Goal: Task Accomplishment & Management: Complete application form

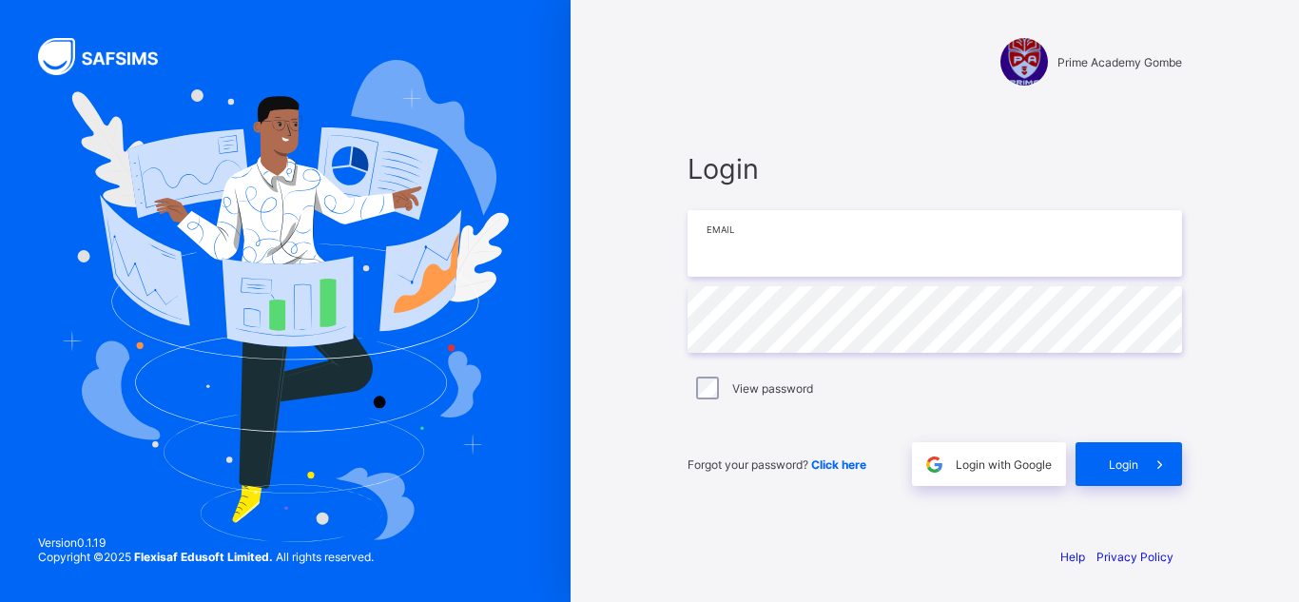
type input "**********"
drag, startPoint x: 0, startPoint y: 0, endPoint x: 1114, endPoint y: 472, distance: 1209.7
click at [1114, 472] on div "Login" at bounding box center [1129, 464] width 107 height 44
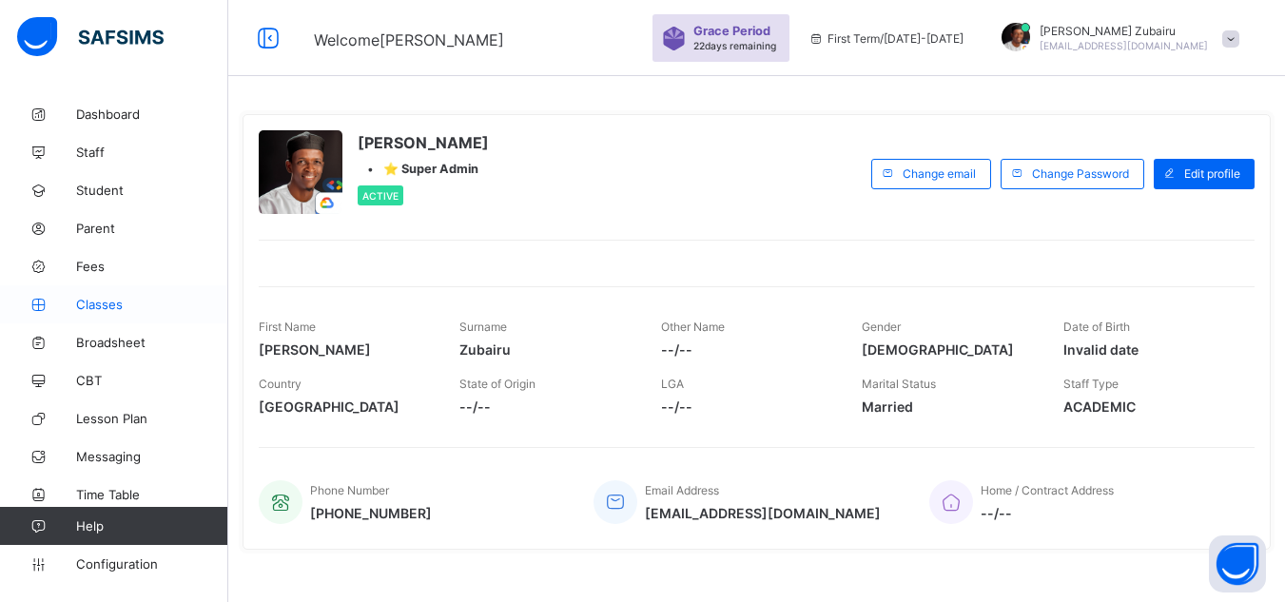
click at [155, 299] on span "Classes" at bounding box center [152, 304] width 152 height 15
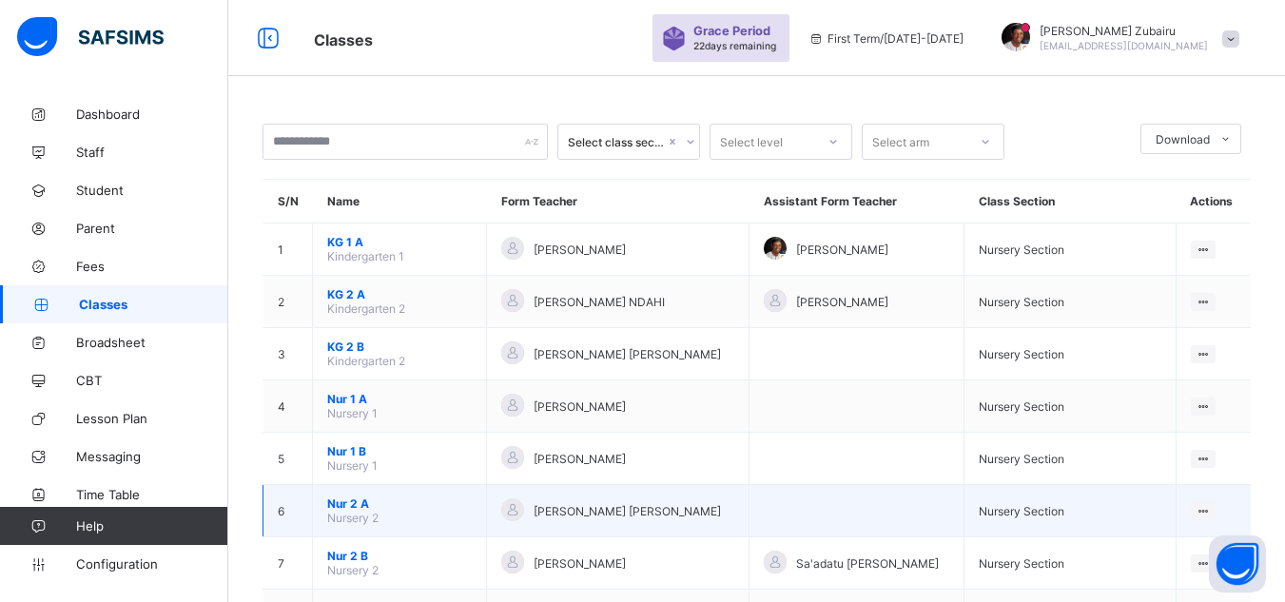
scroll to position [820, 0]
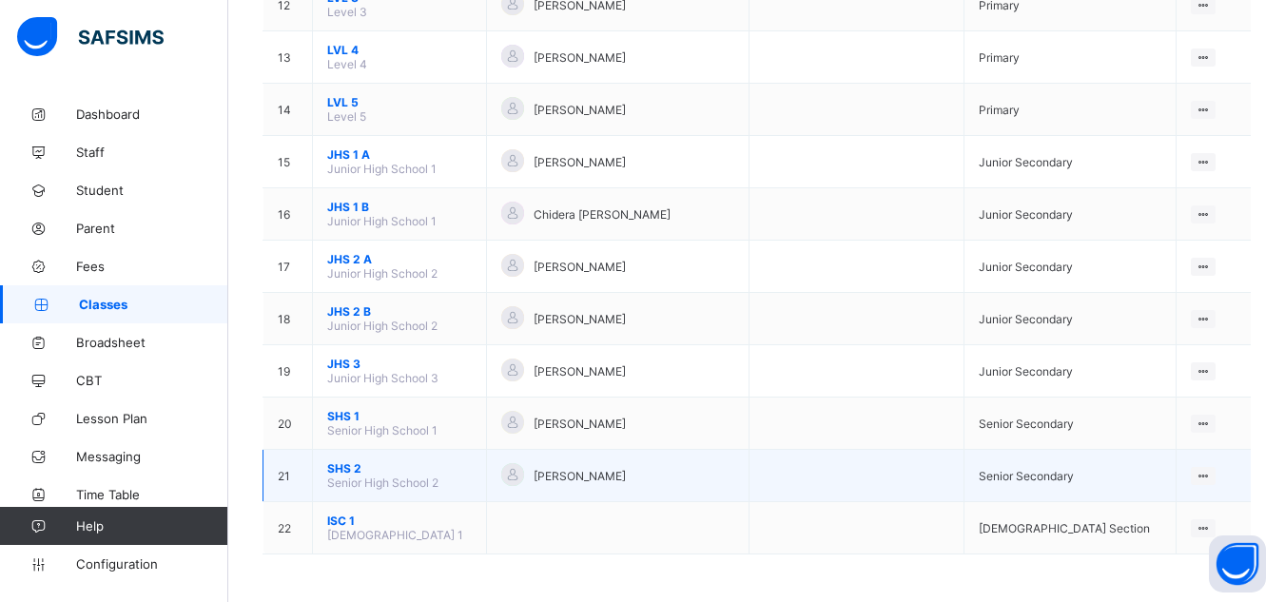
click at [352, 470] on span "SHS 2" at bounding box center [399, 468] width 145 height 14
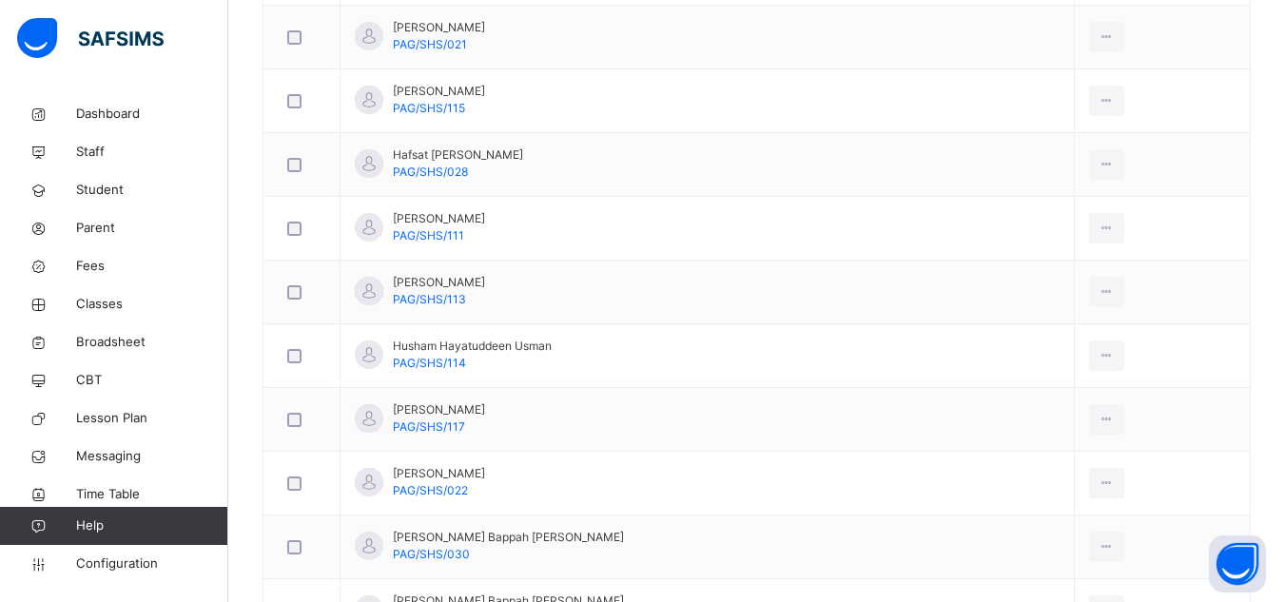
scroll to position [682, 0]
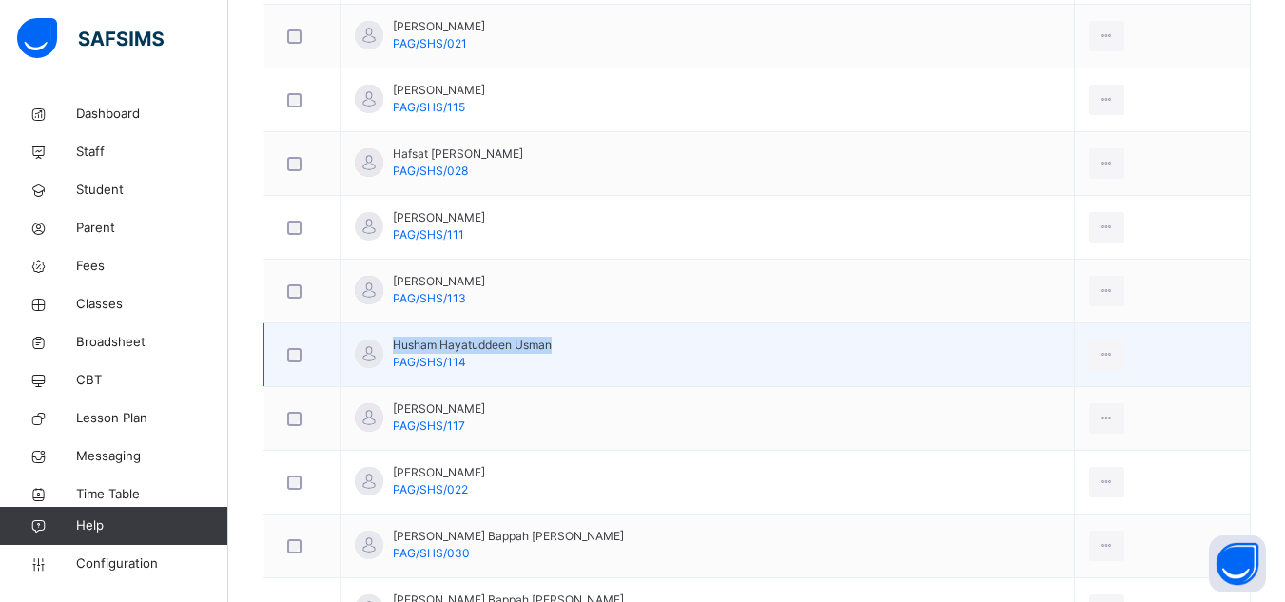
drag, startPoint x: 395, startPoint y: 343, endPoint x: 552, endPoint y: 340, distance: 157.0
click at [552, 340] on span "Husham Hayatuddeen Usman" at bounding box center [472, 345] width 159 height 17
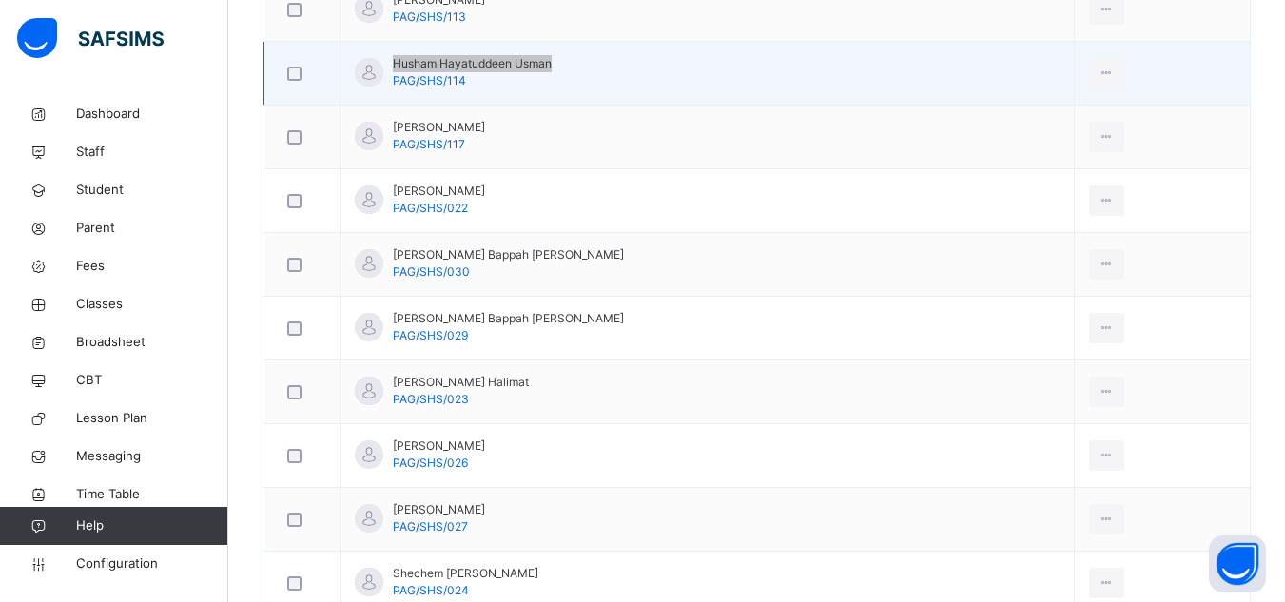
scroll to position [967, 0]
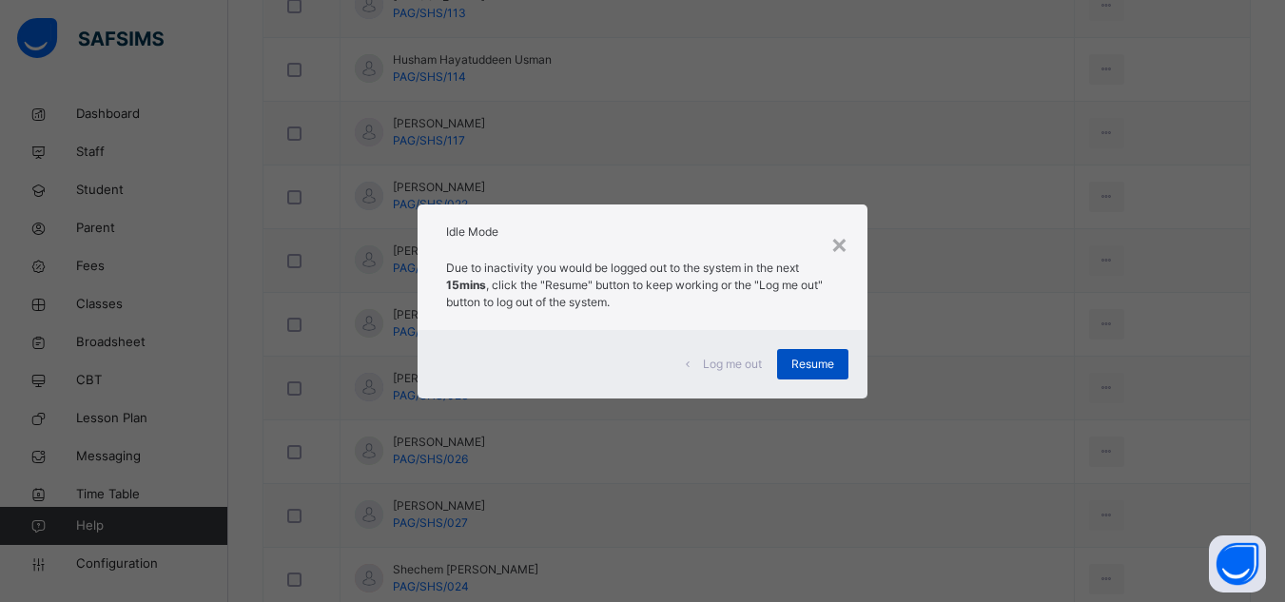
click at [810, 368] on span "Resume" at bounding box center [812, 364] width 43 height 17
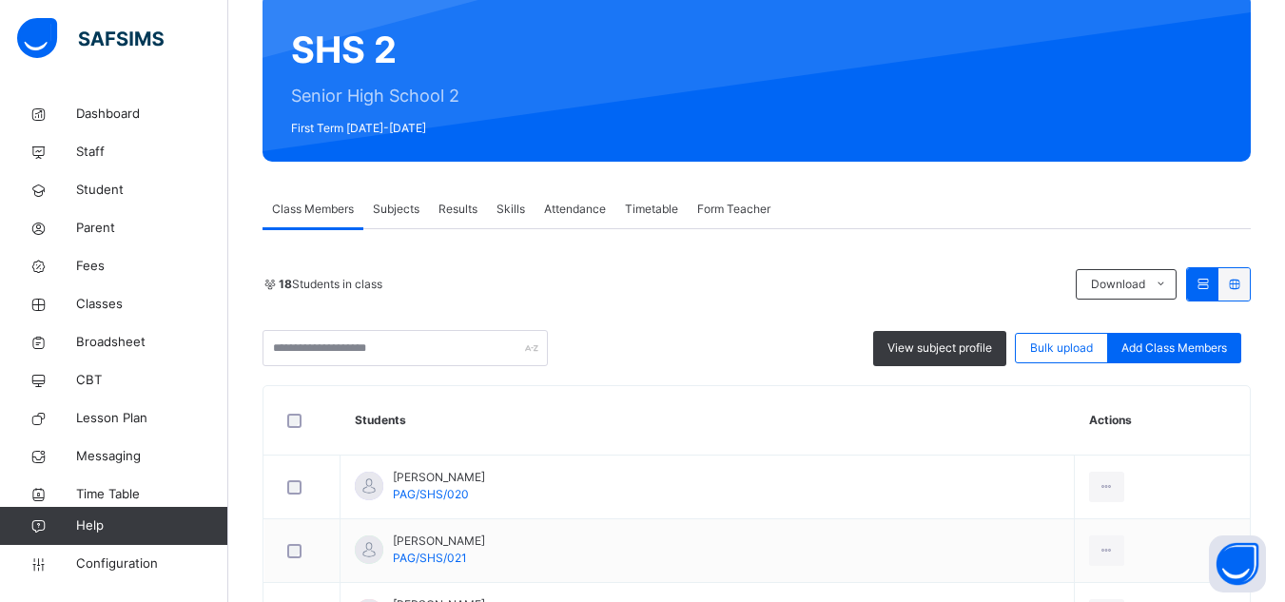
scroll to position [0, 0]
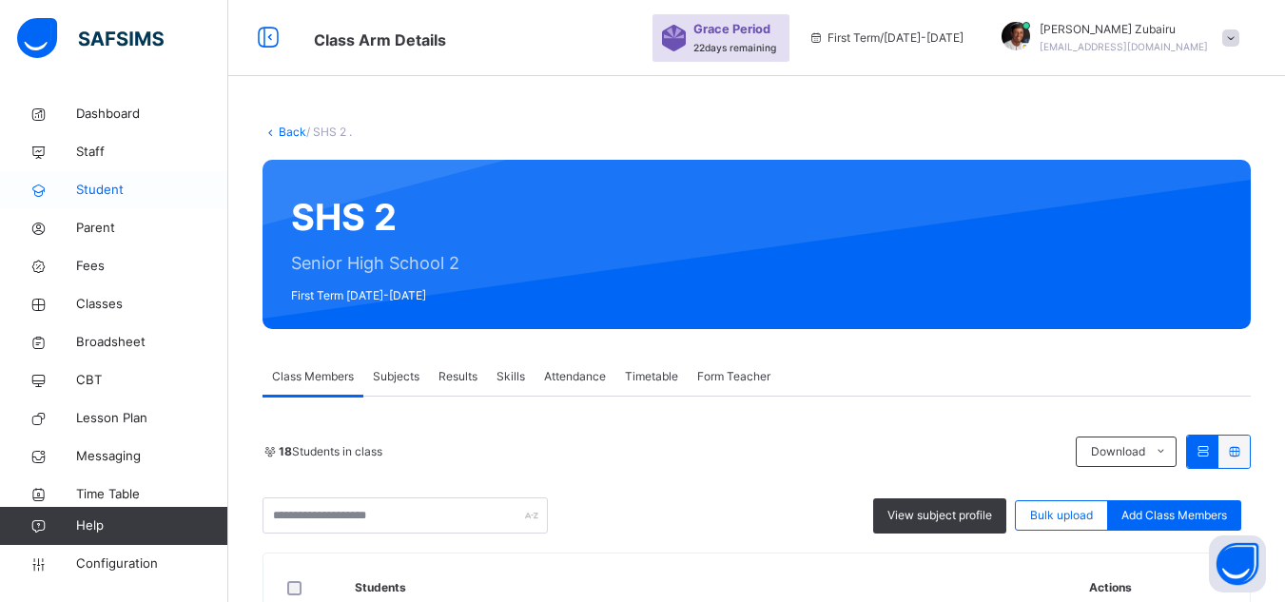
click at [133, 190] on span "Student" at bounding box center [152, 190] width 152 height 19
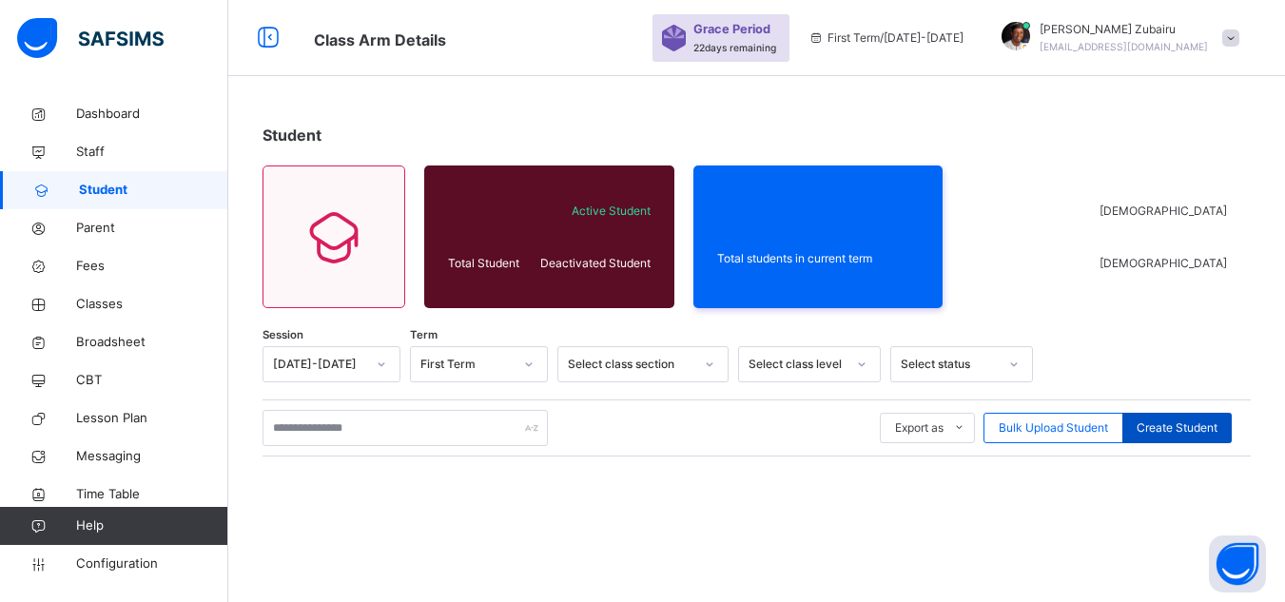
click at [1191, 429] on span "Create Student" at bounding box center [1177, 428] width 81 height 17
select select "**"
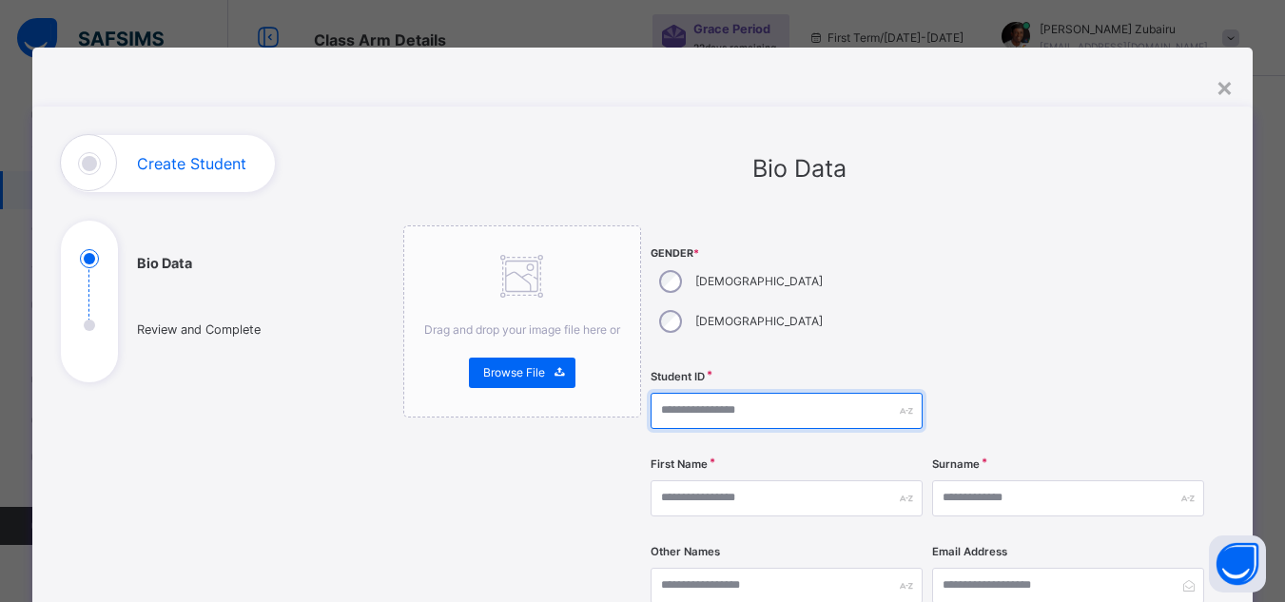
click at [717, 393] on input "text" at bounding box center [787, 411] width 272 height 36
type input "**********"
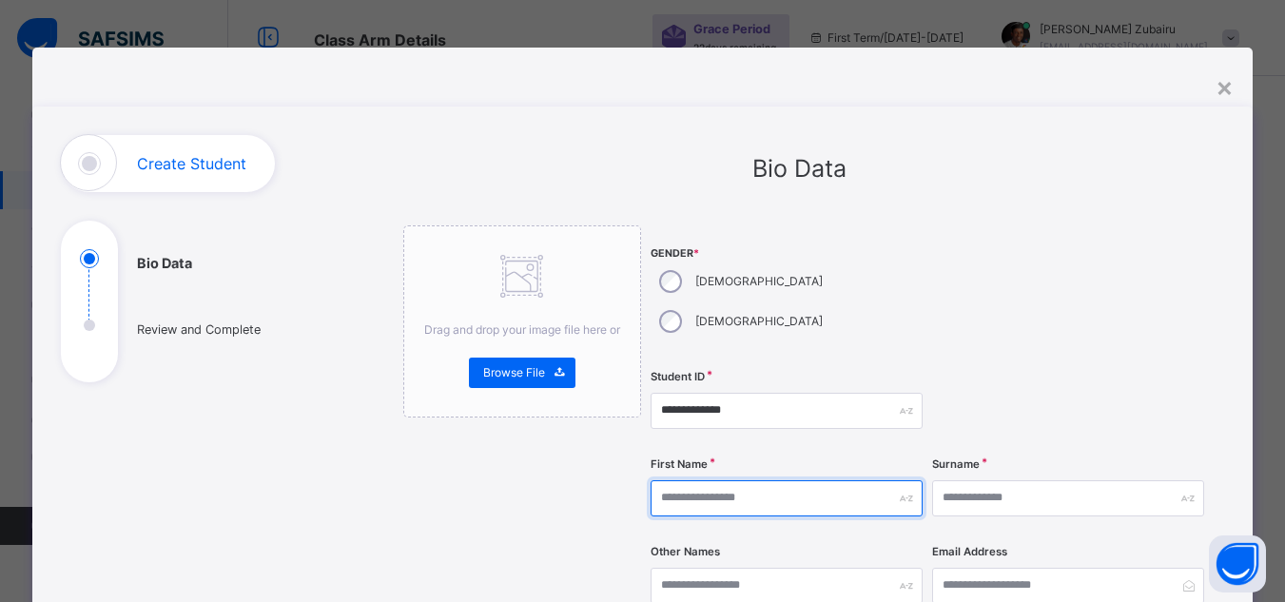
click at [718, 480] on input "text" at bounding box center [787, 498] width 272 height 36
type input "*"
type input "*******"
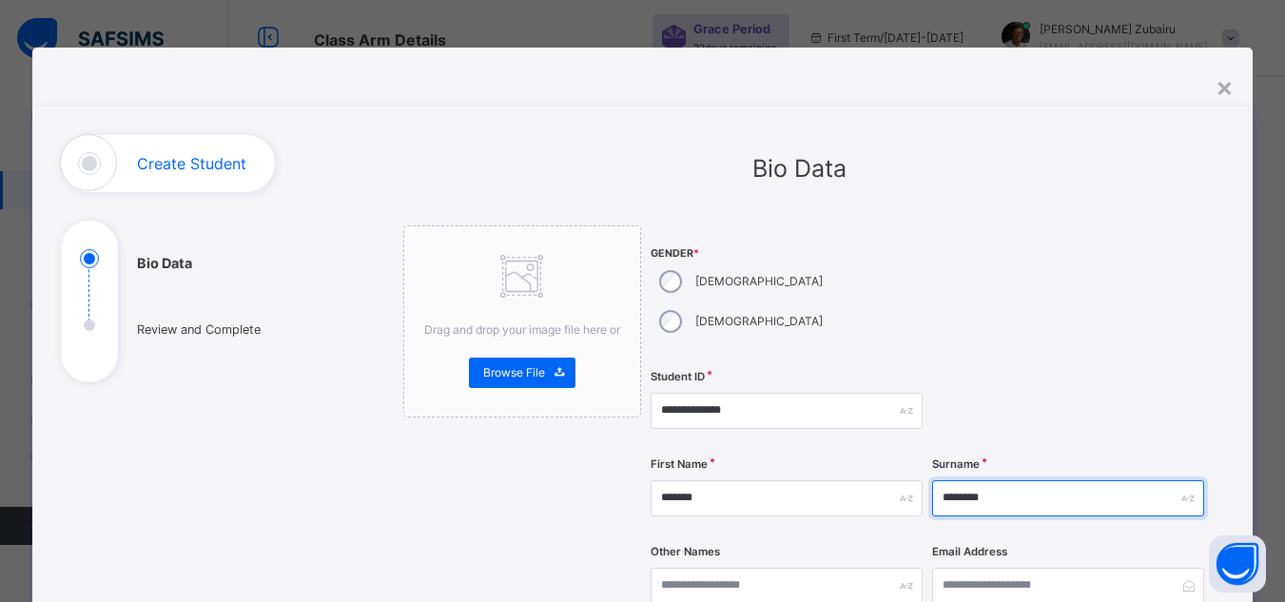
type input "********"
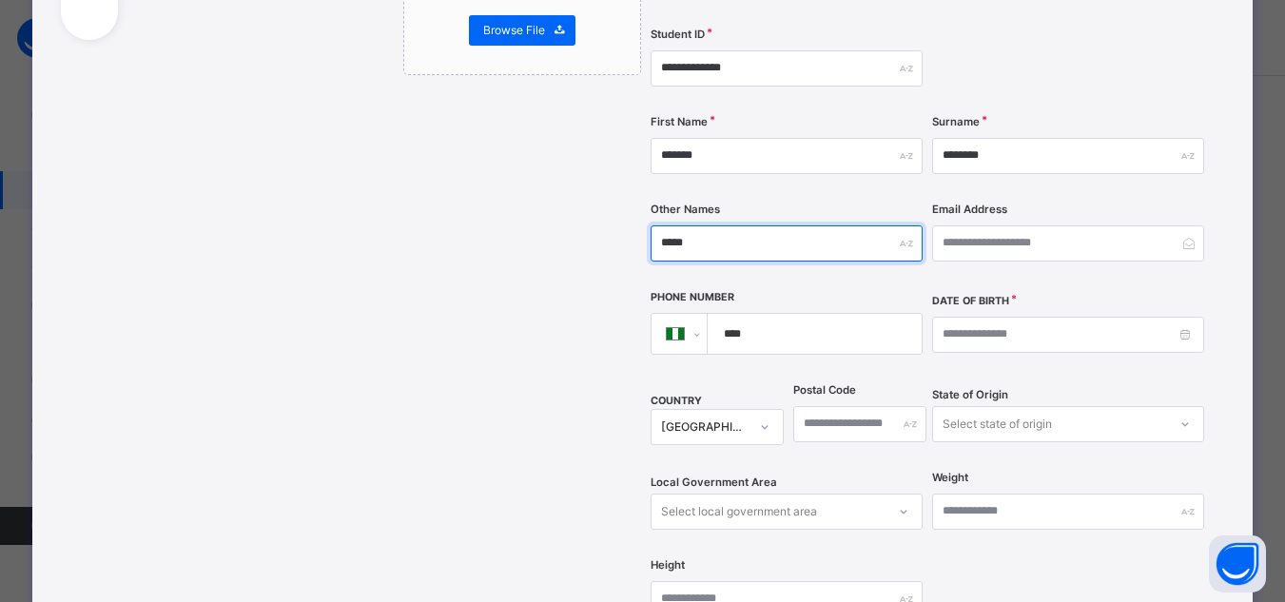
scroll to position [349, 0]
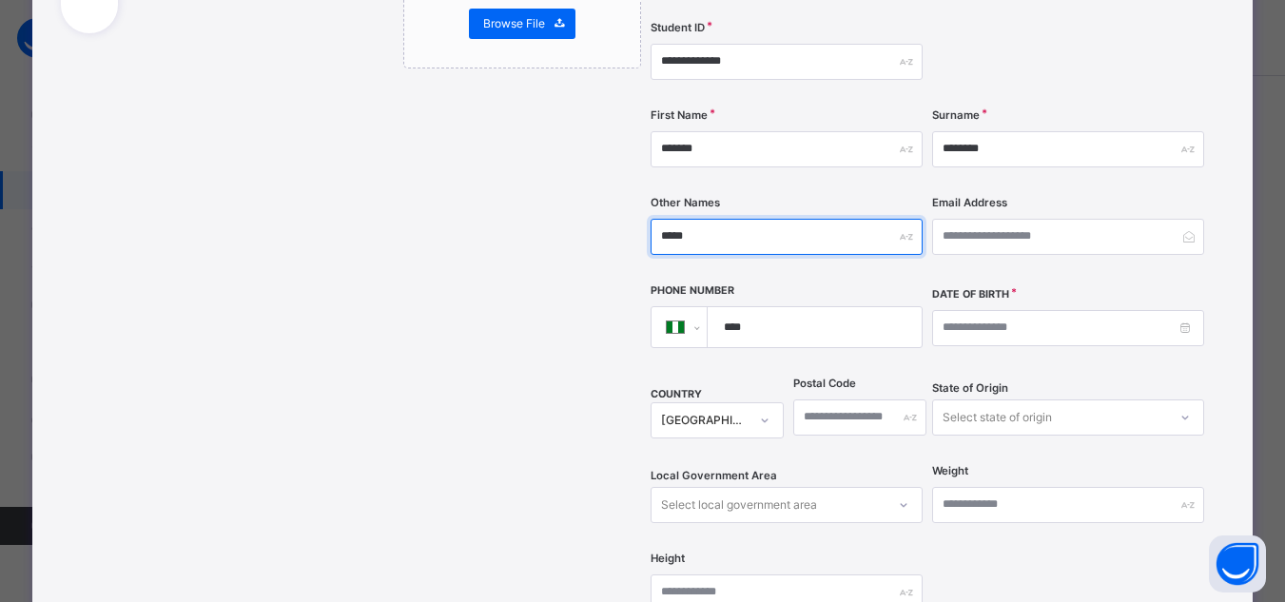
type input "*****"
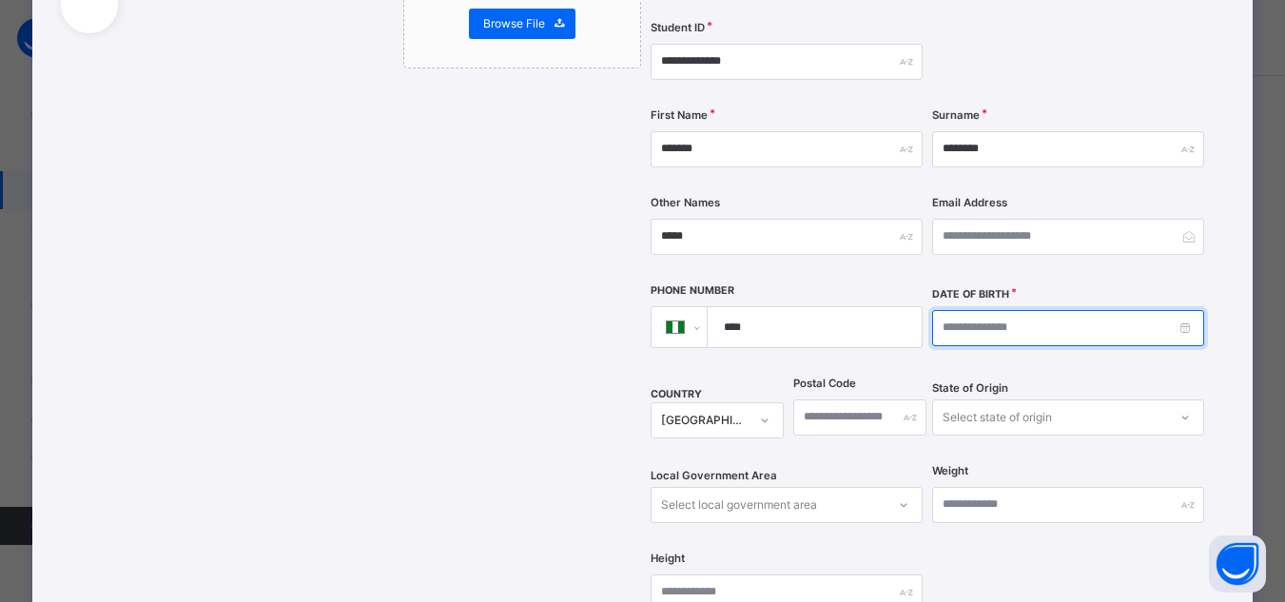
click at [1022, 310] on input at bounding box center [1068, 328] width 272 height 36
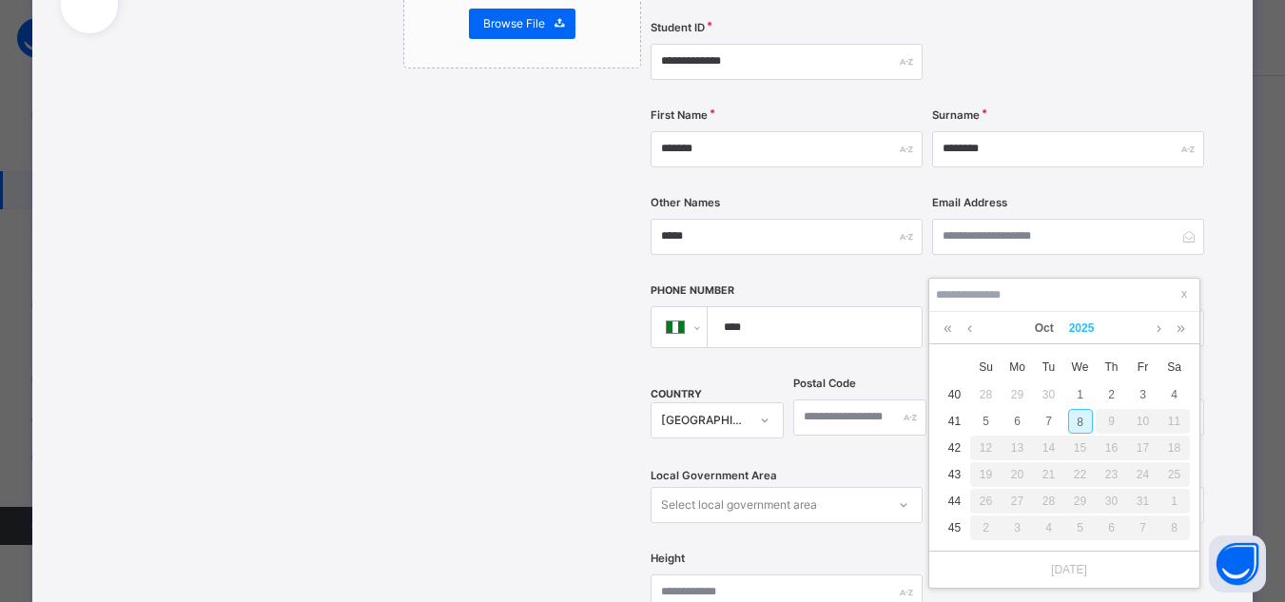
click at [1088, 326] on link "2025" at bounding box center [1082, 328] width 41 height 32
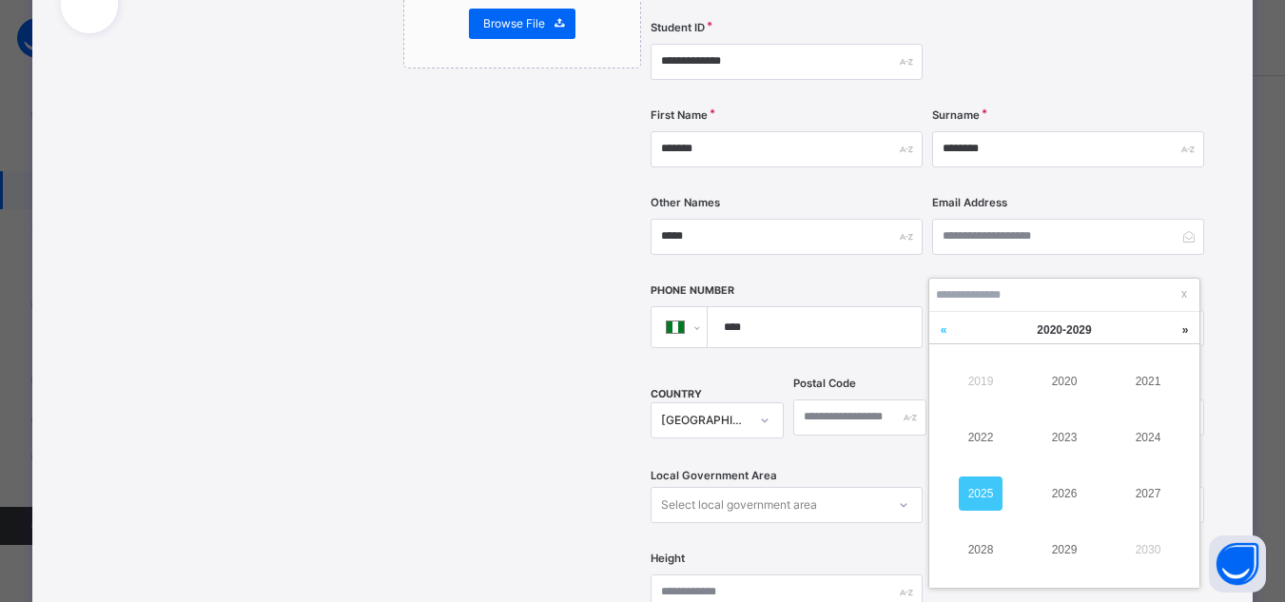
click at [943, 334] on link at bounding box center [943, 330] width 29 height 36
click at [1068, 504] on link "2006" at bounding box center [1065, 494] width 44 height 34
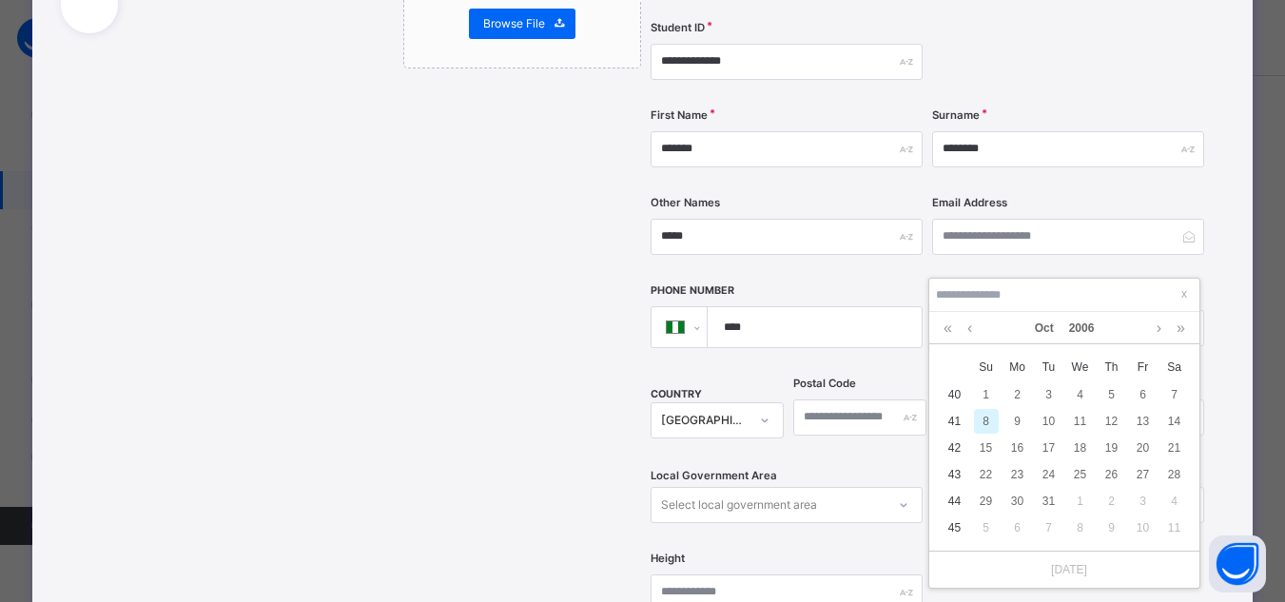
click at [1053, 434] on td "10" at bounding box center [1048, 421] width 31 height 27
type input "**********"
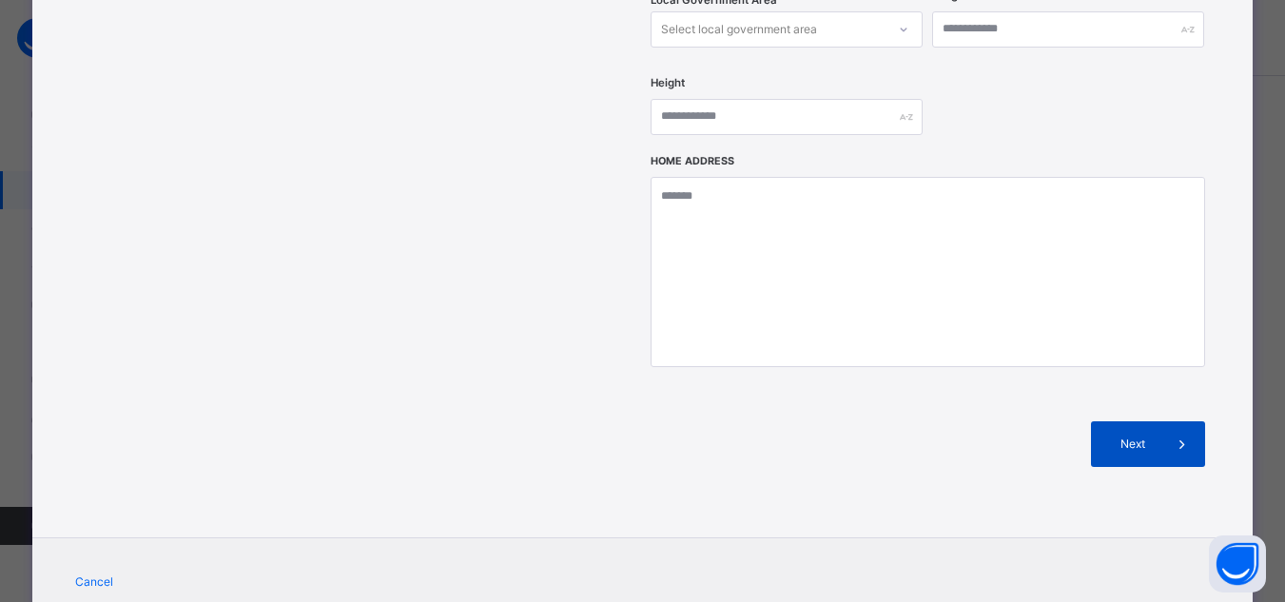
click at [1134, 436] on span "Next" at bounding box center [1132, 444] width 54 height 17
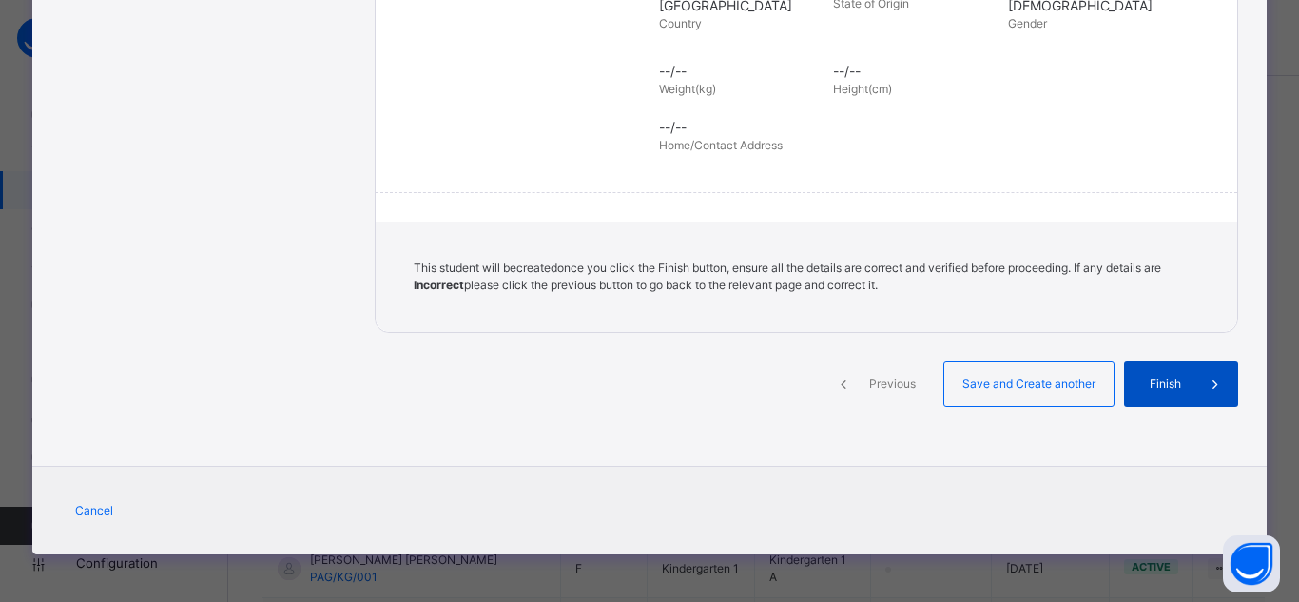
click at [1144, 385] on span "Finish" at bounding box center [1166, 384] width 54 height 17
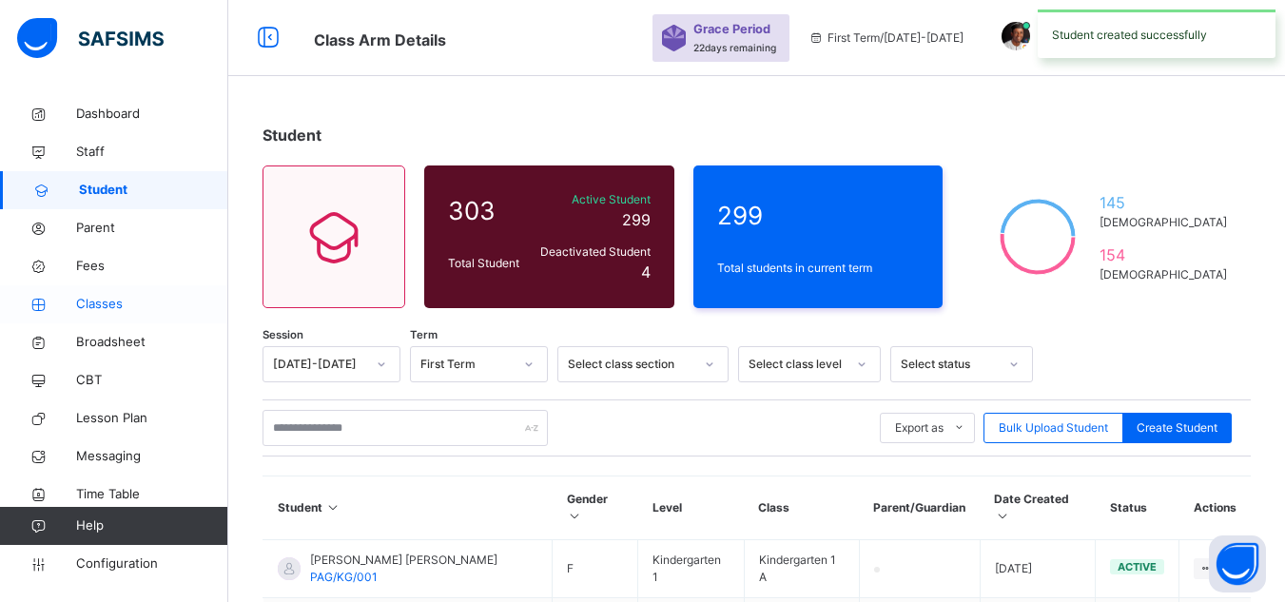
click at [100, 299] on span "Classes" at bounding box center [152, 304] width 152 height 19
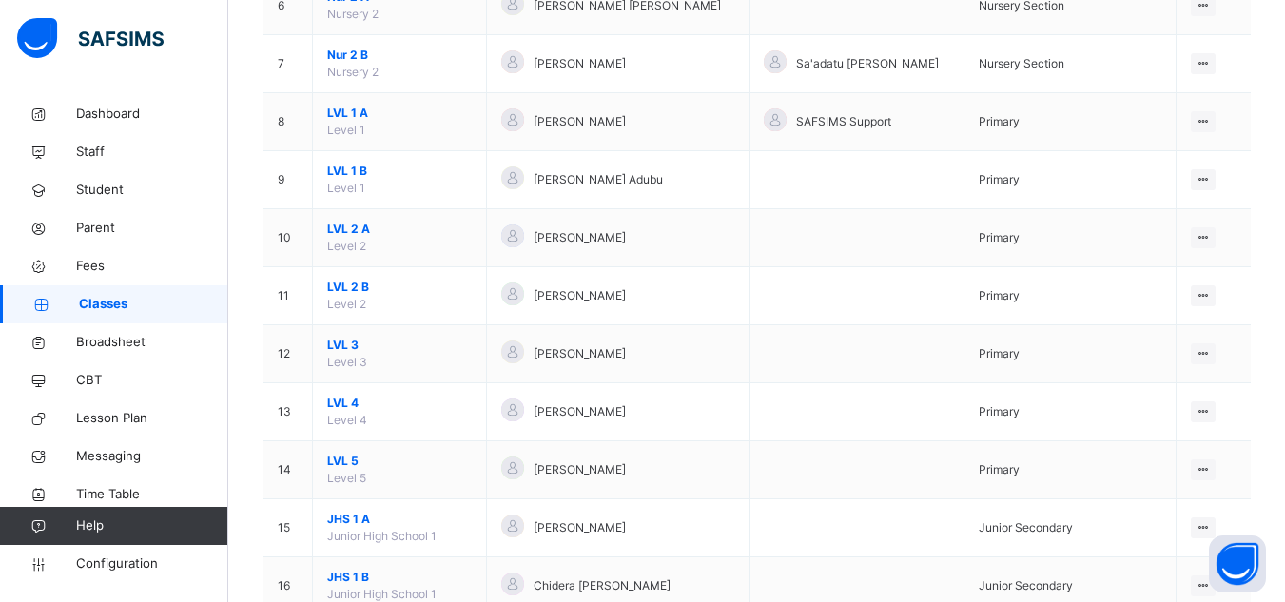
scroll to position [555, 0]
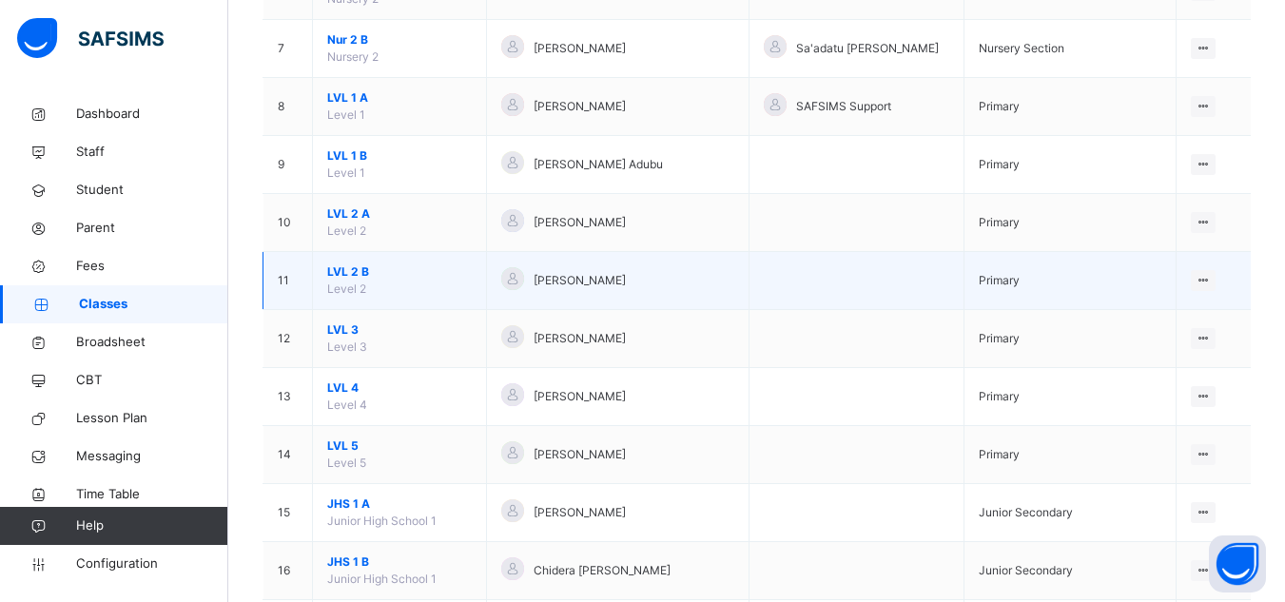
click at [361, 264] on span "LVL 2 B" at bounding box center [399, 271] width 145 height 17
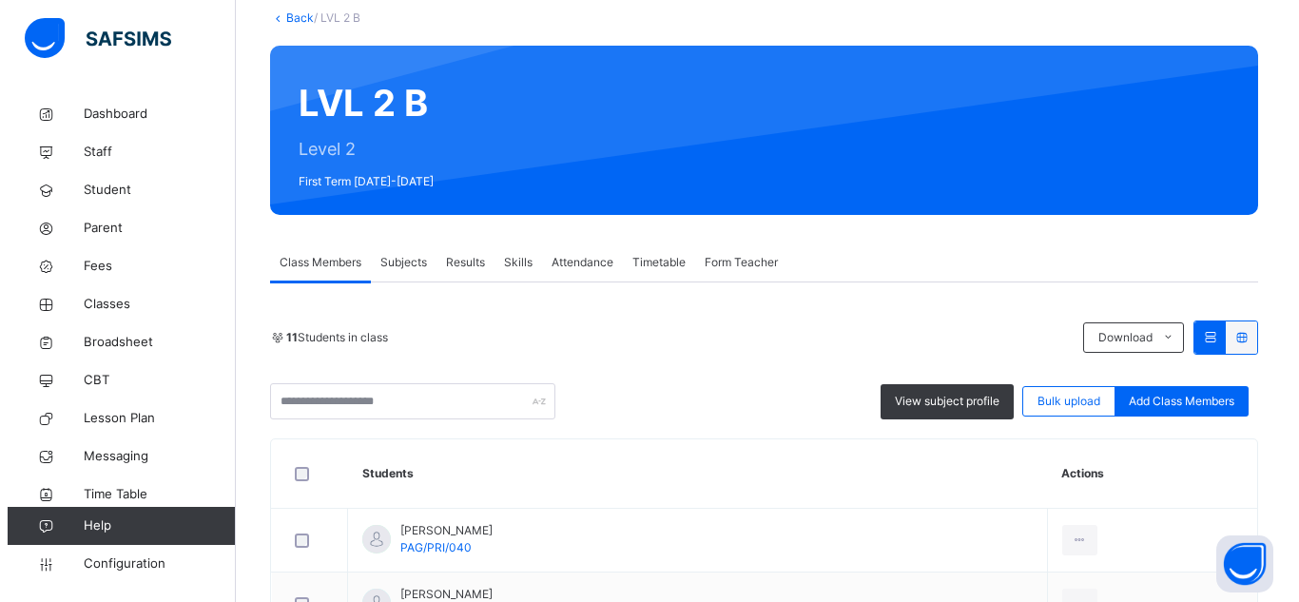
scroll to position [143, 0]
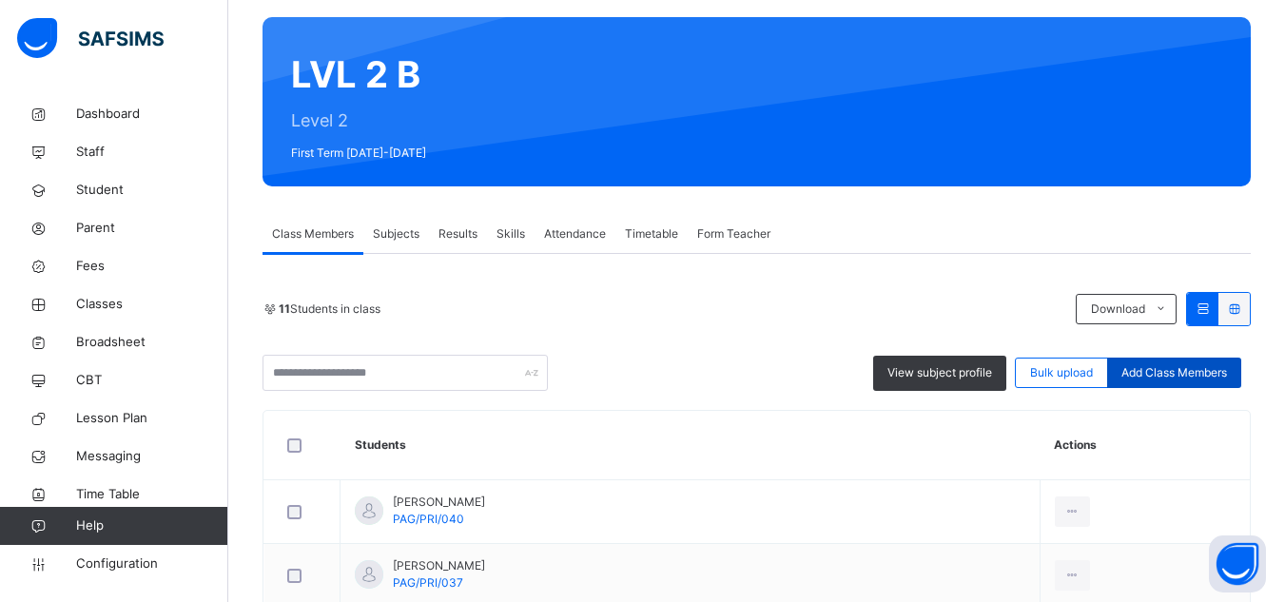
click at [1149, 378] on span "Add Class Members" at bounding box center [1175, 372] width 106 height 17
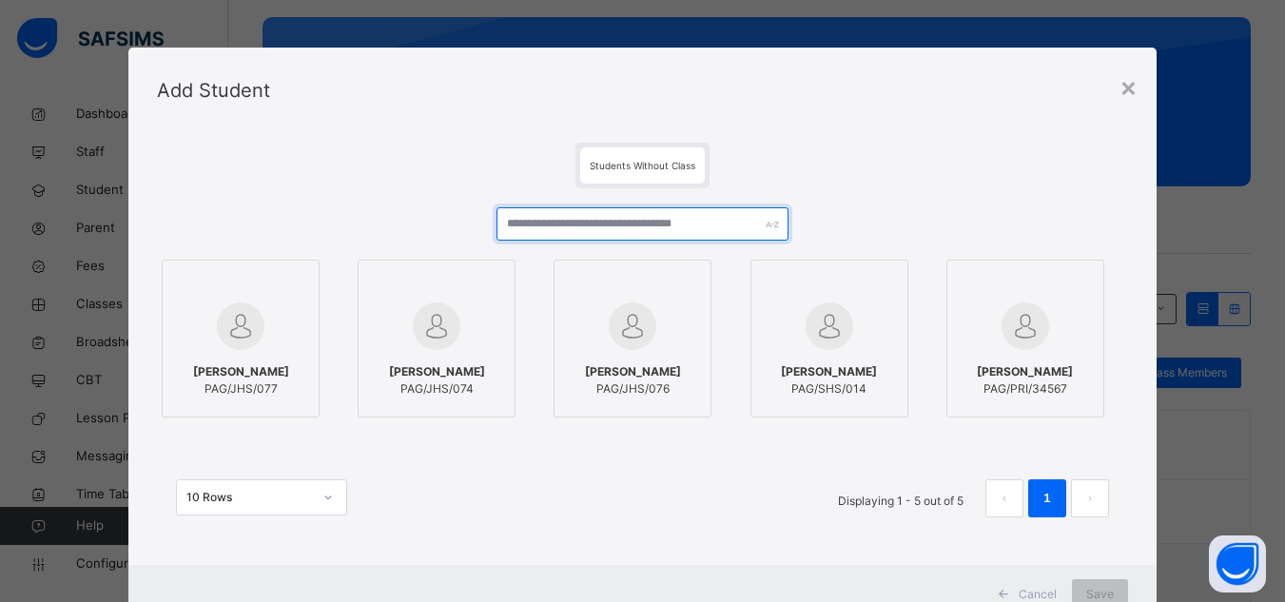
click at [575, 227] on input "text" at bounding box center [642, 223] width 291 height 33
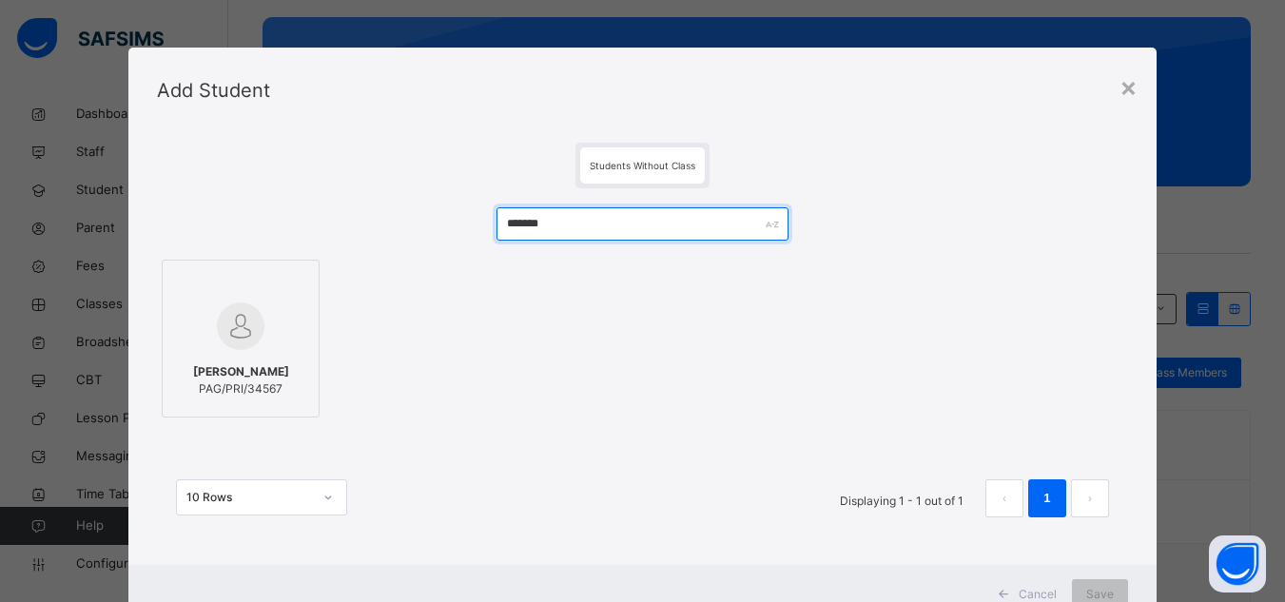
type input "*******"
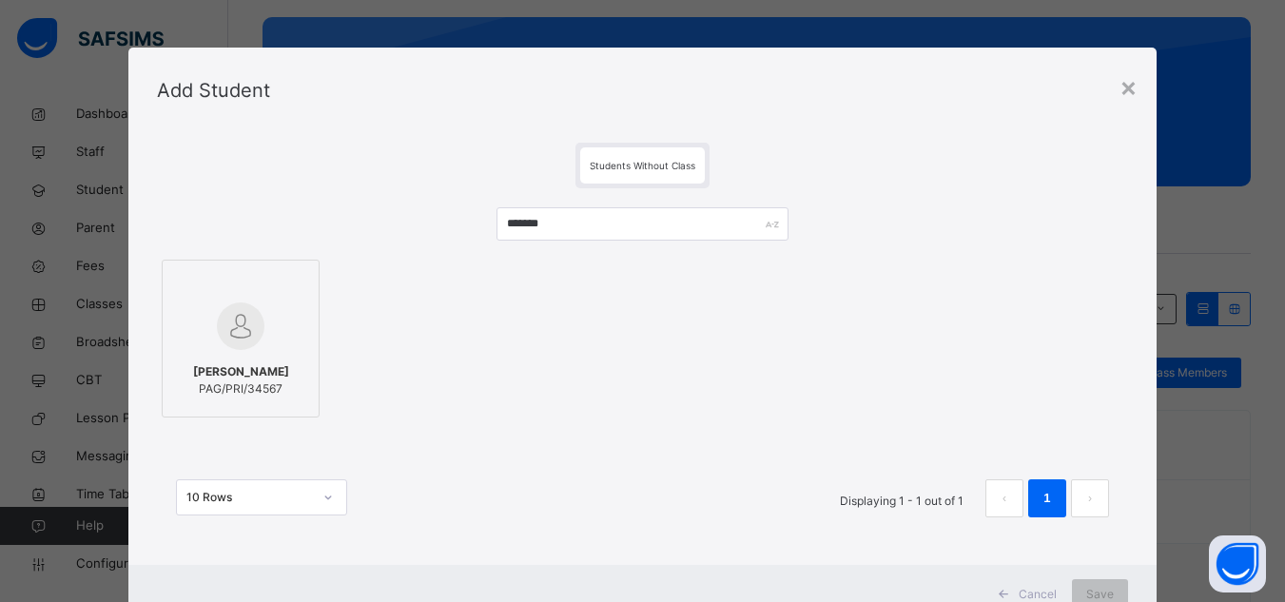
click at [285, 363] on span "[PERSON_NAME]" at bounding box center [241, 371] width 96 height 17
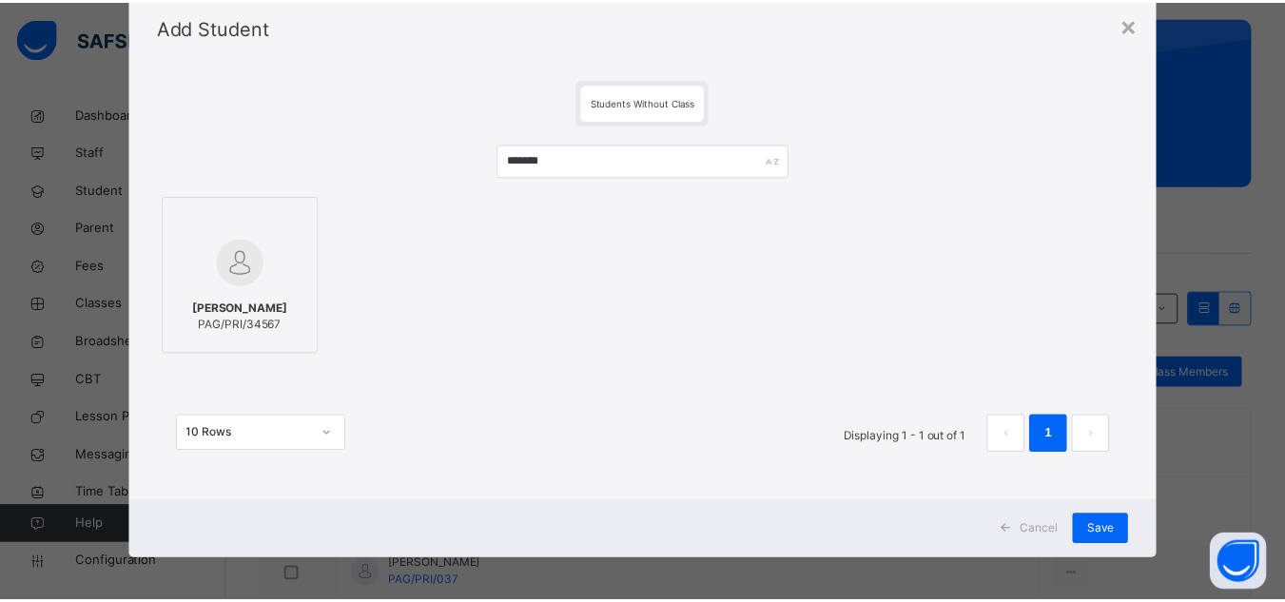
scroll to position [69, 0]
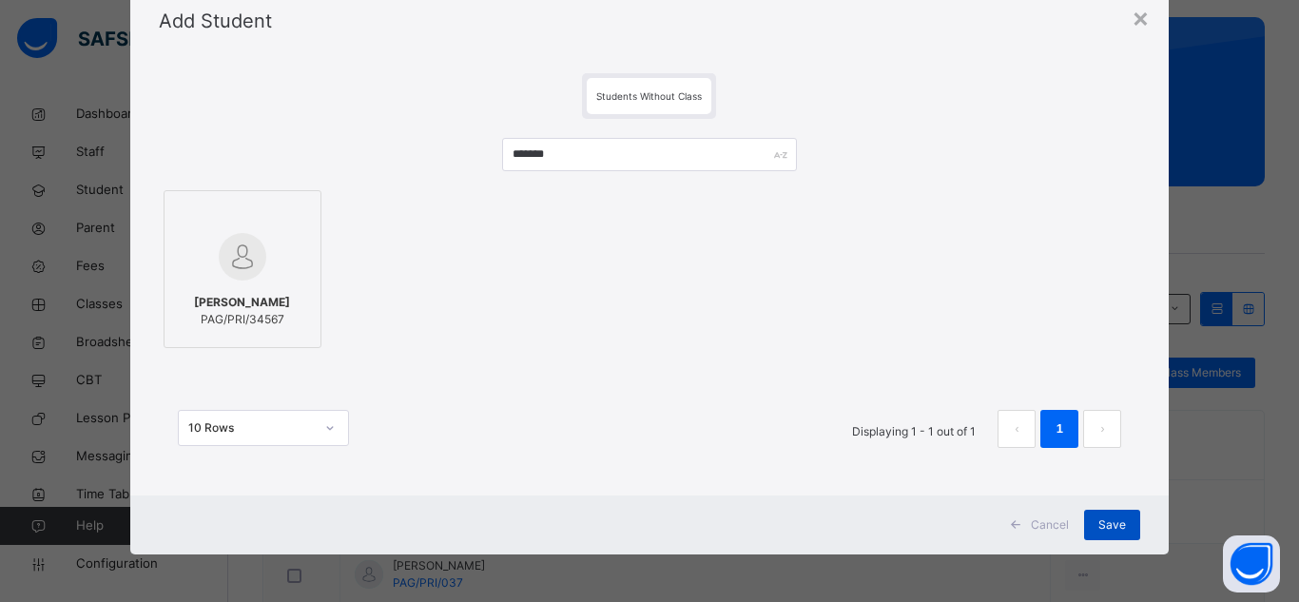
click at [1104, 519] on span "Save" at bounding box center [1113, 525] width 28 height 17
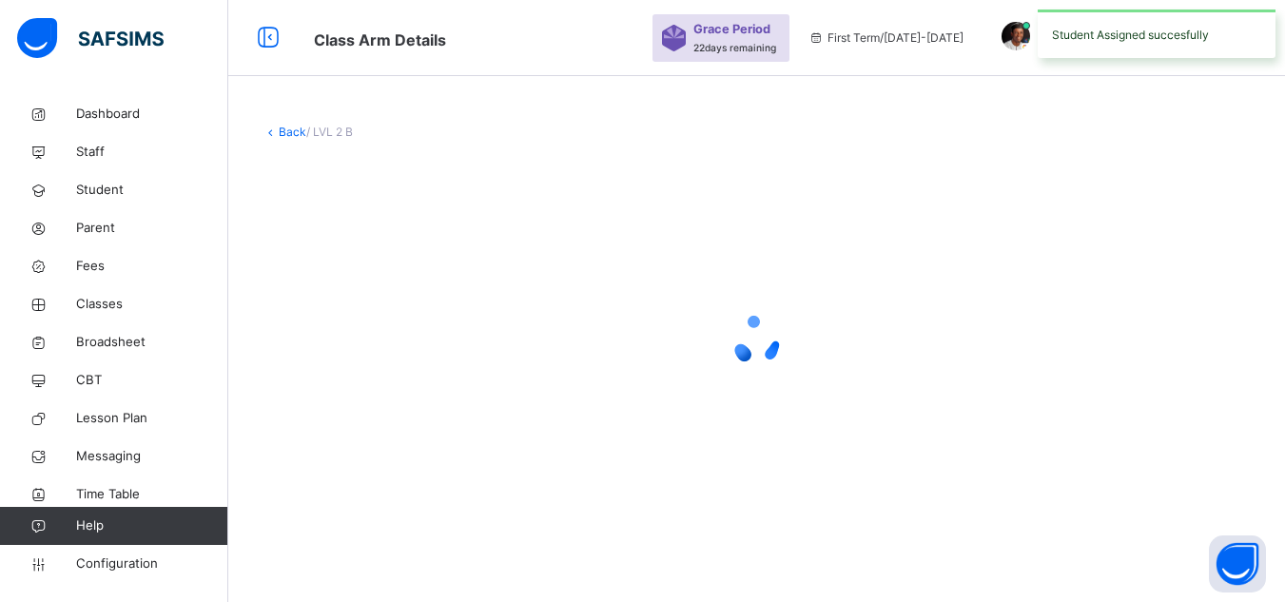
scroll to position [0, 0]
